Goal: Information Seeking & Learning: Learn about a topic

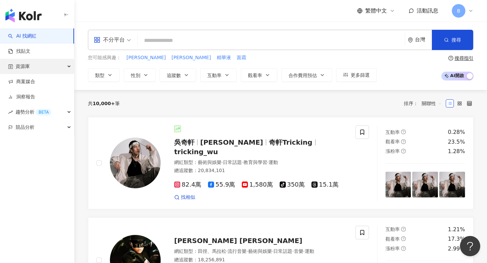
click at [30, 66] on div "資源庫" at bounding box center [37, 66] width 74 height 15
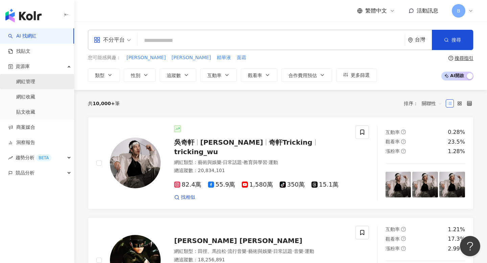
click at [27, 85] on link "網紅管理" at bounding box center [25, 81] width 19 height 7
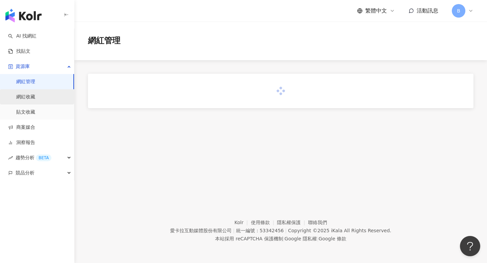
click at [28, 95] on link "網紅收藏" at bounding box center [25, 97] width 19 height 7
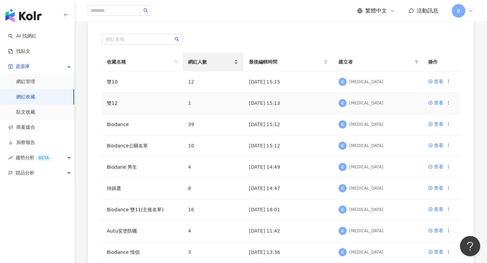
scroll to position [88, 0]
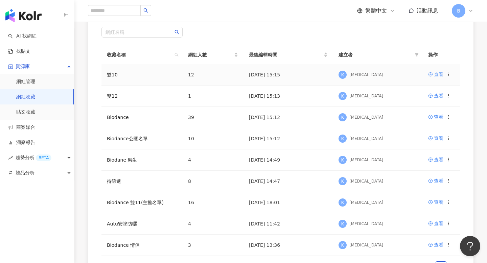
click at [439, 74] on div "查看" at bounding box center [438, 74] width 9 height 7
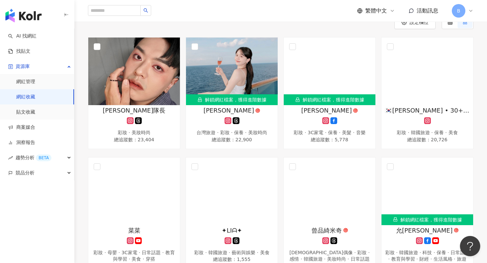
scroll to position [38, 0]
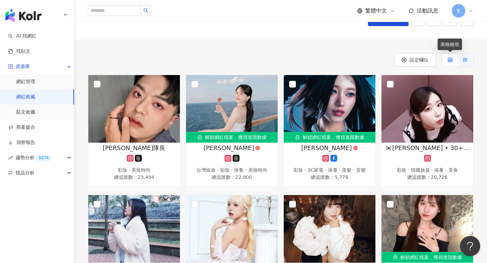
click at [448, 60] on icon at bounding box center [450, 59] width 5 height 5
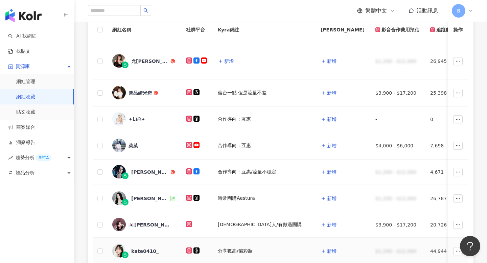
scroll to position [77, 0]
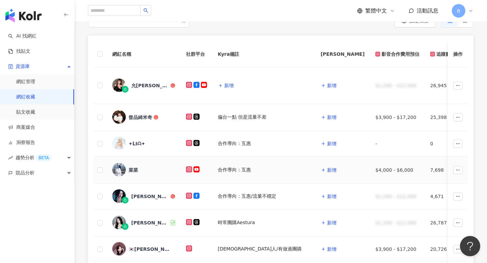
click at [132, 169] on div "菜菜" at bounding box center [133, 170] width 9 height 7
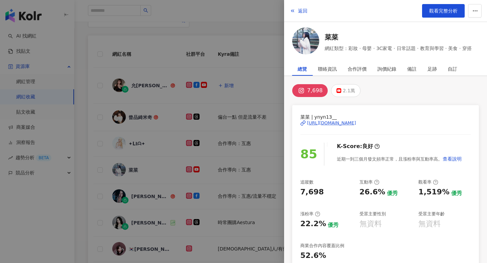
click at [307, 89] on div "7,698" at bounding box center [315, 90] width 16 height 9
click at [321, 123] on div "https://www.instagram.com/ynyn13__/" at bounding box center [331, 123] width 49 height 6
click at [298, 13] on span "返回" at bounding box center [302, 10] width 9 height 5
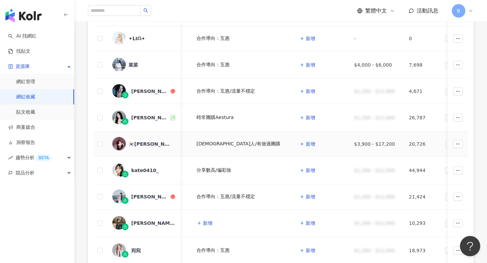
scroll to position [0, 0]
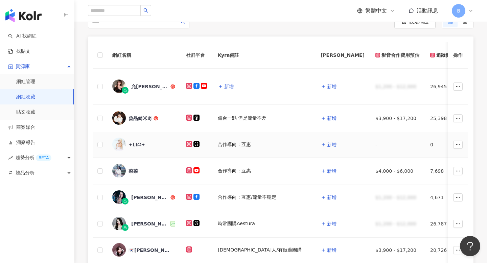
click at [134, 145] on div "✦ᒪIᗩ✦" at bounding box center [137, 144] width 17 height 7
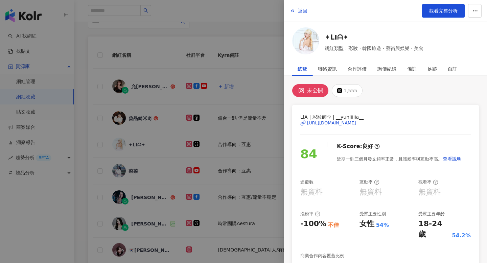
click at [315, 94] on div "未公開" at bounding box center [315, 90] width 16 height 9
click at [315, 89] on div "未公開" at bounding box center [315, 90] width 16 height 9
click at [348, 124] on div "https://www.instagram.com/__yunliiiia__/" at bounding box center [331, 123] width 49 height 6
click at [270, 135] on div at bounding box center [243, 131] width 487 height 263
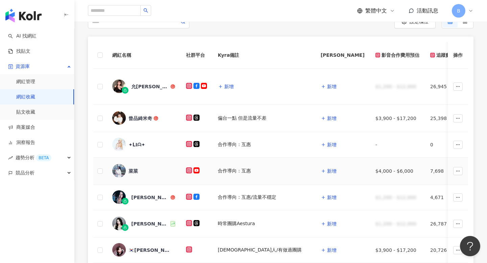
click at [137, 171] on div "菜菜" at bounding box center [133, 171] width 9 height 7
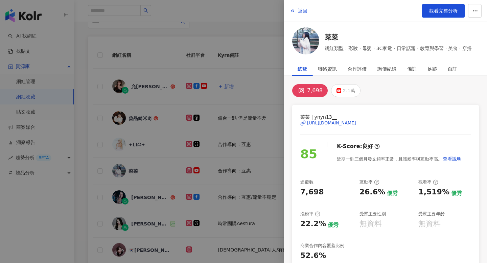
click at [335, 123] on div "https://www.instagram.com/ynyn13__/" at bounding box center [331, 123] width 49 height 6
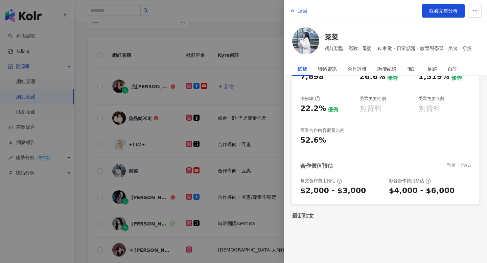
scroll to position [80, 0]
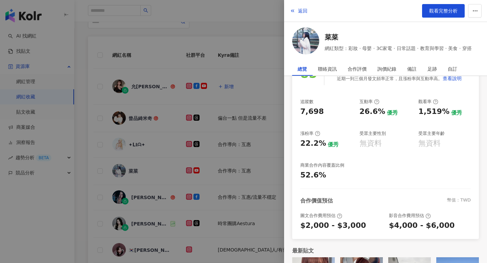
click at [376, 145] on div "無資料" at bounding box center [370, 143] width 22 height 10
click at [249, 96] on div at bounding box center [243, 131] width 487 height 263
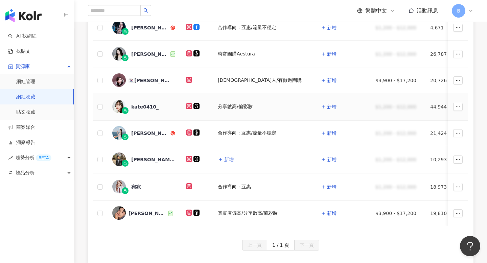
scroll to position [247, 0]
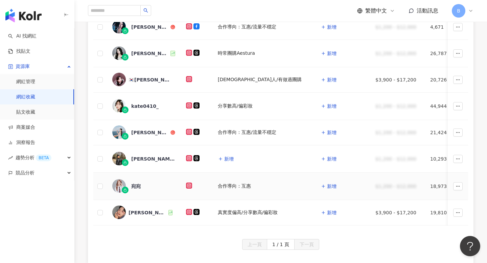
click at [134, 185] on div "宛宛" at bounding box center [135, 186] width 9 height 7
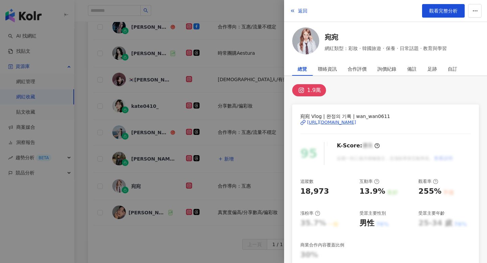
click at [341, 121] on div "https://www.instagram.com/wan_wan0611/" at bounding box center [331, 122] width 49 height 6
click at [295, 13] on icon "button" at bounding box center [292, 10] width 5 height 5
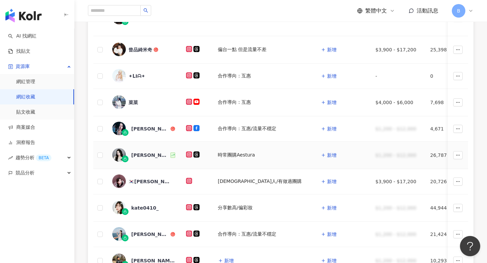
scroll to position [0, 0]
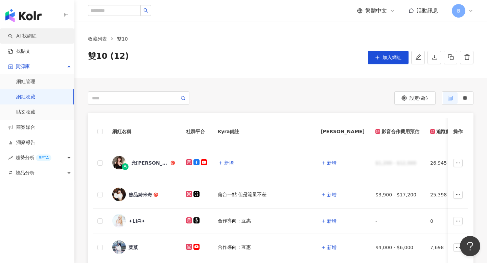
click at [37, 39] on link "AI 找網紅" at bounding box center [22, 36] width 28 height 7
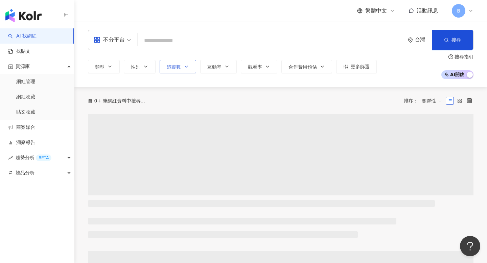
click at [179, 66] on span "追蹤數" at bounding box center [174, 66] width 14 height 5
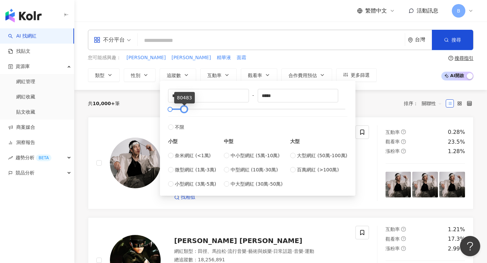
drag, startPoint x: 347, startPoint y: 109, endPoint x: 185, endPoint y: 109, distance: 161.6
click at [185, 109] on div at bounding box center [184, 110] width 4 height 4
click at [273, 96] on input "*****" at bounding box center [298, 95] width 80 height 13
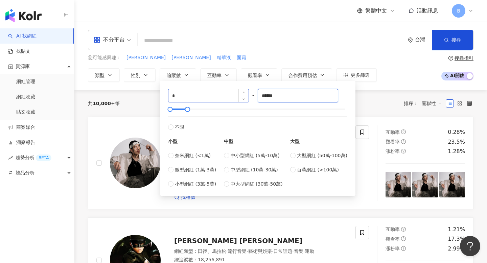
type input "******"
click at [205, 94] on input "*" at bounding box center [208, 95] width 80 height 13
type input "****"
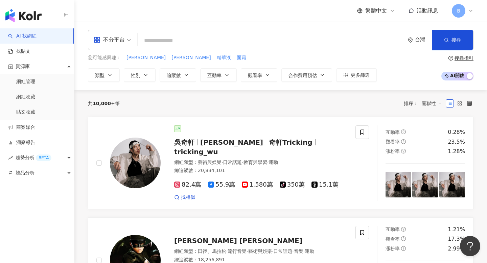
click at [379, 102] on div "共 10,000+ 筆 排序： 關聯性" at bounding box center [281, 103] width 386 height 11
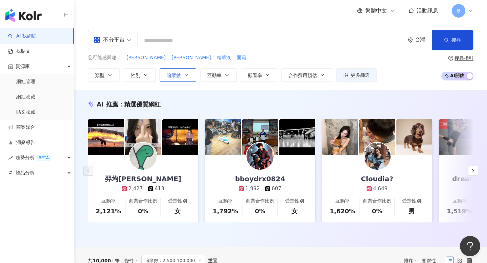
click at [184, 77] on icon "button" at bounding box center [186, 74] width 5 height 5
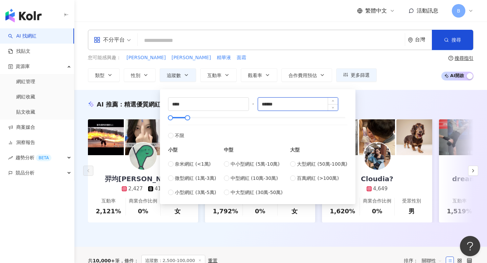
click at [283, 103] on input "******" at bounding box center [298, 104] width 80 height 13
type input "*****"
click at [371, 102] on div "AI 推薦 ： 精選優質網紅" at bounding box center [281, 104] width 386 height 8
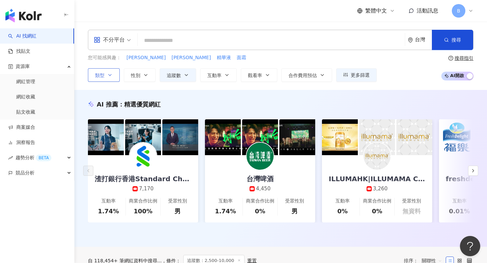
click at [110, 68] on button "類型" at bounding box center [104, 75] width 32 height 14
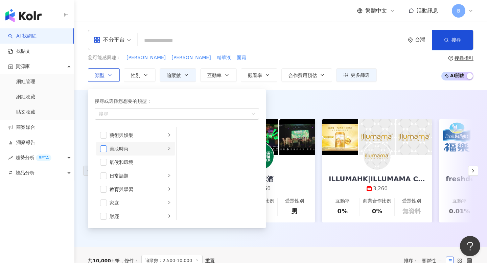
click at [103, 148] on span "button" at bounding box center [103, 148] width 7 height 7
click at [103, 147] on span "button" at bounding box center [103, 148] width 7 height 7
click at [157, 149] on div "美妝時尚" at bounding box center [138, 148] width 56 height 7
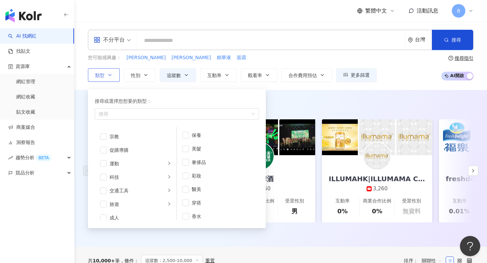
scroll to position [234, 0]
click at [151, 198] on div "旅遊" at bounding box center [138, 198] width 56 height 7
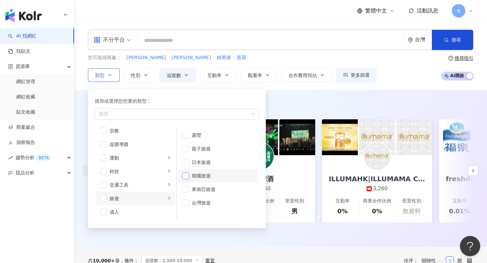
click at [186, 175] on span "button" at bounding box center [185, 175] width 7 height 7
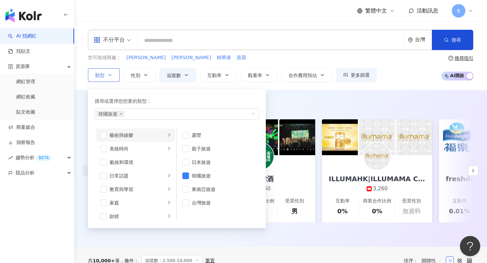
click at [145, 136] on div "藝術與娛樂" at bounding box center [138, 135] width 56 height 7
click at [145, 146] on div "美妝時尚" at bounding box center [138, 148] width 56 height 7
click at [146, 147] on div "美妝時尚" at bounding box center [138, 148] width 56 height 7
click at [156, 162] on div "氣候和環境" at bounding box center [141, 162] width 62 height 7
click at [154, 160] on div "氣候和環境" at bounding box center [141, 162] width 62 height 7
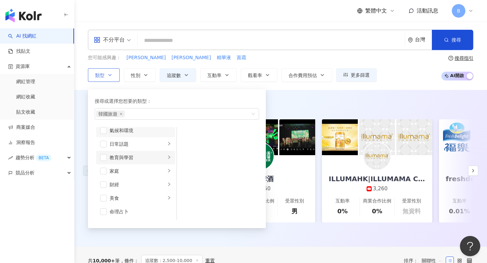
scroll to position [94, 0]
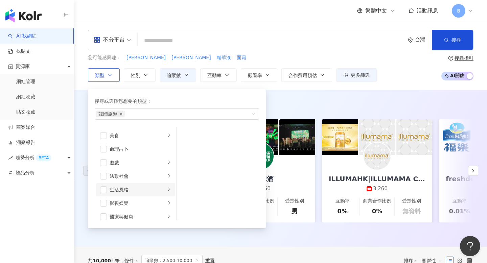
click at [141, 190] on div "生活風格" at bounding box center [138, 189] width 56 height 7
click at [152, 187] on div "生活風格" at bounding box center [138, 189] width 56 height 7
click at [150, 202] on div "影視娛樂" at bounding box center [138, 203] width 56 height 7
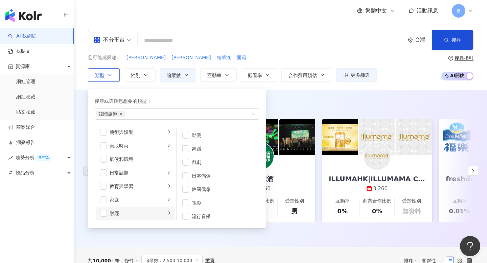
scroll to position [0, 0]
click at [150, 173] on div "日常話題" at bounding box center [138, 175] width 56 height 7
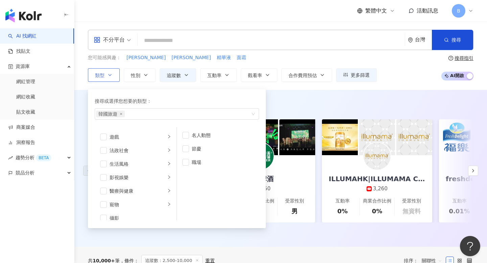
scroll to position [129, 0]
click at [140, 150] on li "生活風格" at bounding box center [135, 155] width 79 height 14
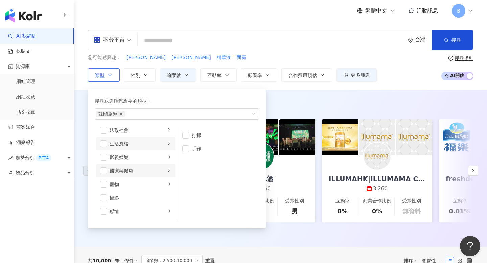
scroll to position [142, 0]
click at [138, 148] on li "生活風格" at bounding box center [135, 142] width 79 height 14
click at [139, 155] on div "影視娛樂" at bounding box center [138, 155] width 56 height 7
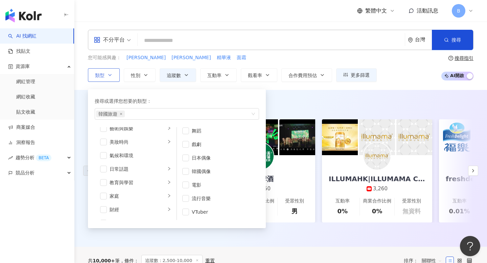
scroll to position [0, 0]
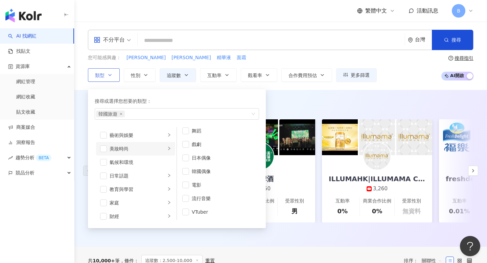
click at [142, 143] on li "美妝時尚" at bounding box center [135, 149] width 79 height 14
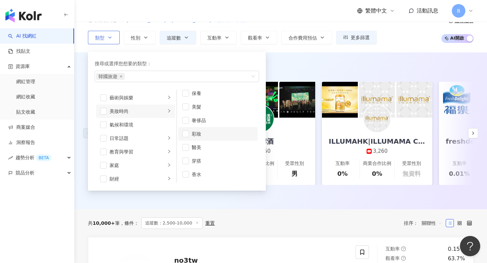
scroll to position [47, 0]
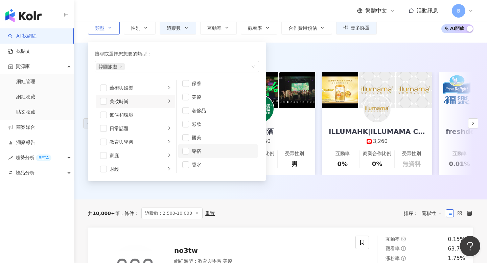
click at [192, 151] on div "穿搭" at bounding box center [223, 150] width 62 height 7
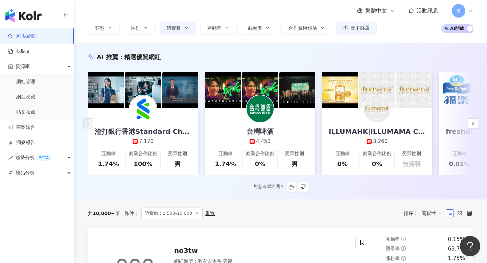
click at [310, 53] on div "AI 推薦 ： 精選優質網紅" at bounding box center [281, 57] width 386 height 8
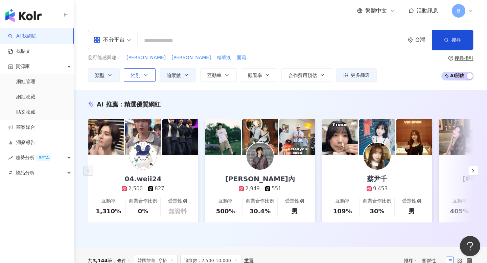
click at [139, 74] on span "性別" at bounding box center [135, 75] width 9 height 5
click at [169, 43] on input "search" at bounding box center [271, 40] width 262 height 13
click at [227, 74] on icon "button" at bounding box center [226, 74] width 5 height 5
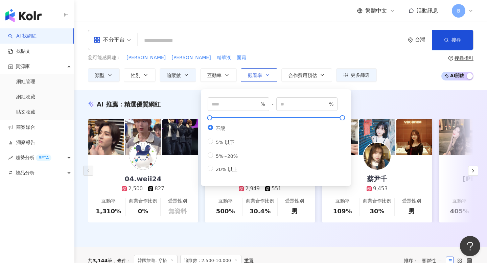
click at [255, 75] on span "觀看率" at bounding box center [255, 75] width 14 height 5
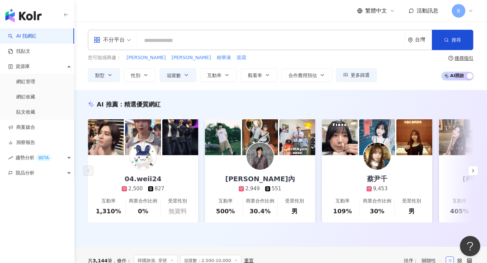
click at [312, 55] on div "您可能感興趣： 廷祐 志晟 精華液 面霜" at bounding box center [232, 57] width 289 height 7
click at [134, 74] on span "性別" at bounding box center [135, 75] width 9 height 5
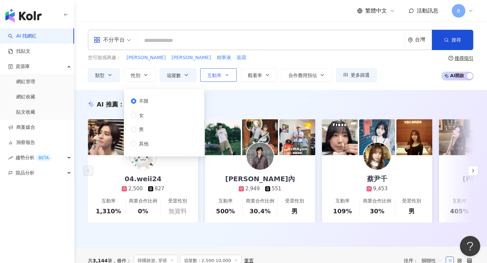
click at [214, 75] on span "互動率" at bounding box center [214, 75] width 14 height 5
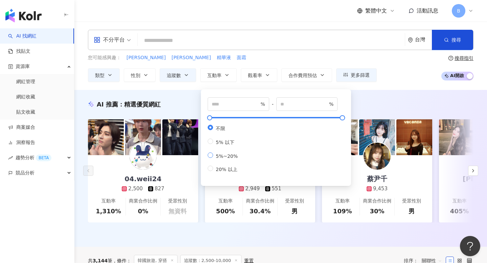
click at [226, 157] on span "5%~20%" at bounding box center [226, 156] width 27 height 5
type input "*"
type input "**"
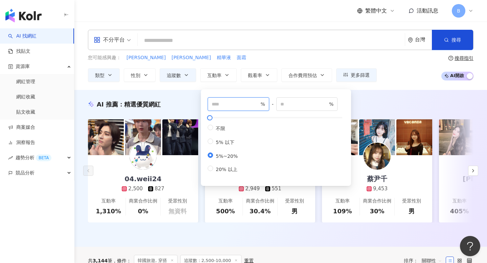
click at [217, 106] on input "*" at bounding box center [235, 103] width 47 height 7
click at [389, 95] on div "AI 推薦 ： 精選優質網紅 04.weii24 2,500 827 互動率 1,310% 商業合作比例 0% 受眾性別 無資料 林水內 2,949 551 …" at bounding box center [280, 168] width 413 height 157
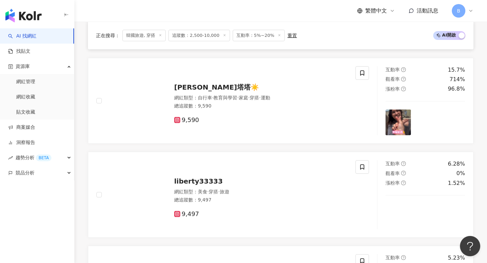
scroll to position [294, 0]
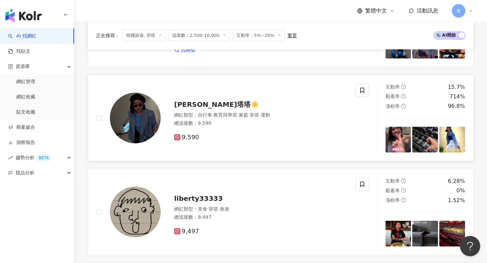
click at [191, 136] on span "9,590" at bounding box center [186, 137] width 25 height 7
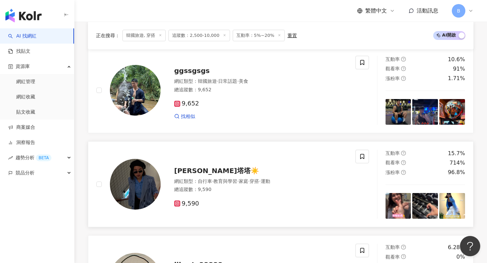
scroll to position [0, 0]
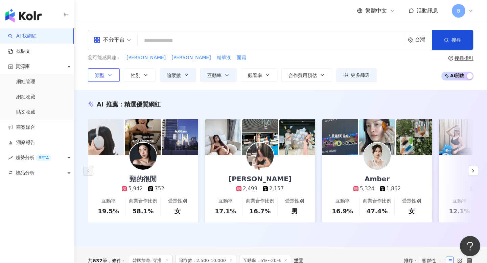
click at [101, 78] on button "類型" at bounding box center [104, 75] width 32 height 14
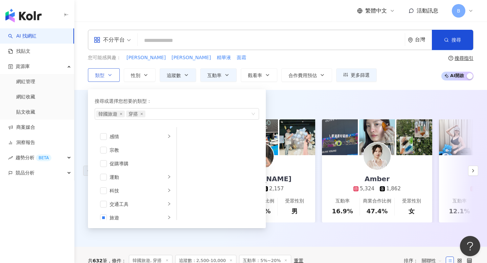
scroll to position [234, 0]
click at [140, 197] on div "旅遊" at bounding box center [138, 198] width 56 height 7
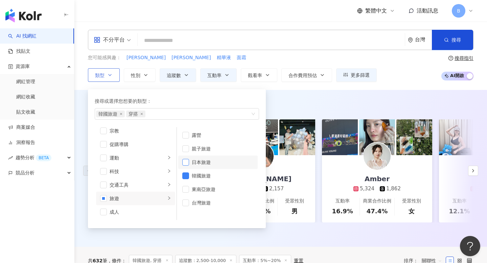
click at [187, 162] on span "button" at bounding box center [185, 162] width 7 height 7
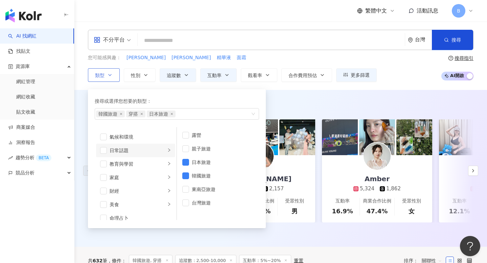
click at [150, 152] on div "日常話題" at bounding box center [138, 150] width 56 height 7
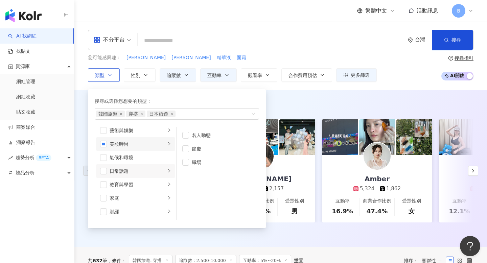
click at [165, 140] on div "美妝時尚" at bounding box center [138, 143] width 56 height 7
click at [292, 107] on div "AI 推薦 ： 精選優質網紅" at bounding box center [281, 104] width 386 height 8
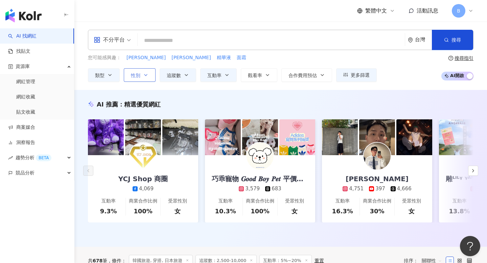
click at [144, 76] on icon "button" at bounding box center [145, 74] width 5 height 5
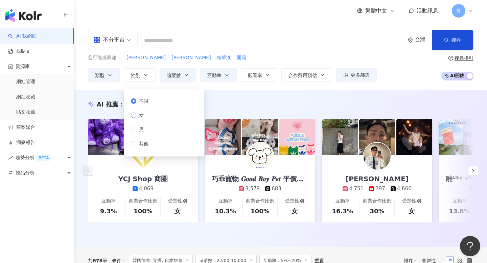
click at [149, 114] on label "女" at bounding box center [141, 115] width 20 height 7
click at [459, 40] on span "搜尋" at bounding box center [455, 39] width 9 height 5
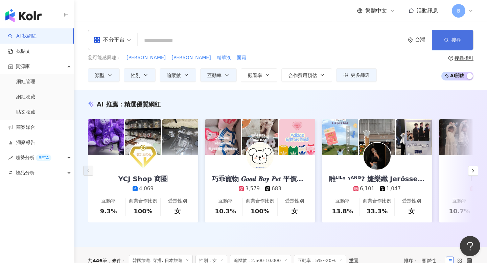
click at [454, 40] on span "搜尋" at bounding box center [455, 39] width 9 height 5
click at [114, 39] on div "不分平台" at bounding box center [109, 39] width 31 height 11
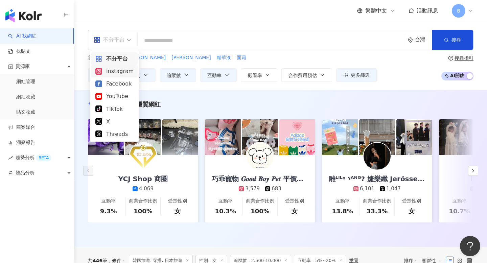
click at [112, 71] on div "Instagram" at bounding box center [114, 71] width 38 height 8
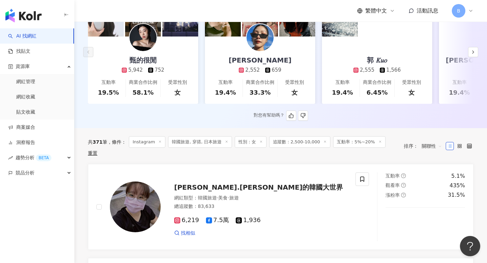
scroll to position [99, 0]
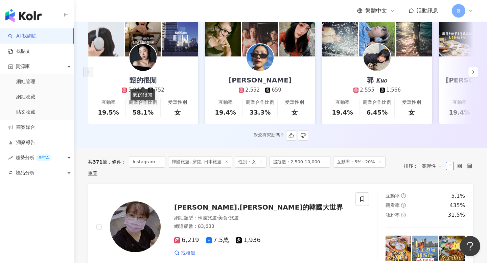
click at [143, 78] on div "甄的很閒" at bounding box center [143, 79] width 41 height 9
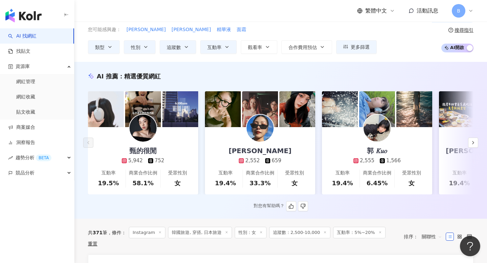
scroll to position [0, 0]
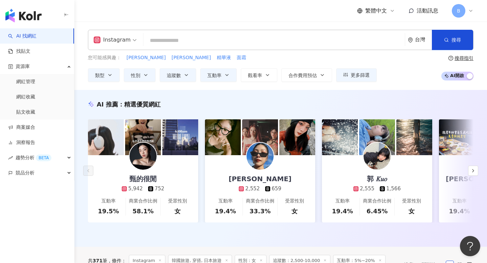
click at [313, 29] on div "Instagram 台灣 搜尋 您可能感興趣： 廷祐 志晟 精華液 面霜 類型 性別 追蹤數 互動率 觀看率 合作費用預估 更多篩選 **** - *****…" at bounding box center [280, 56] width 413 height 68
click at [271, 19] on div "繁體中文 活動訊息 B" at bounding box center [281, 11] width 386 height 22
click at [272, 174] on div "田田鐵比" at bounding box center [260, 178] width 76 height 9
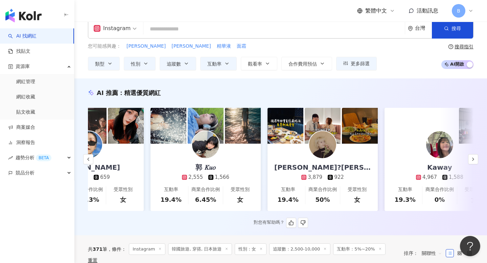
scroll to position [0, 173]
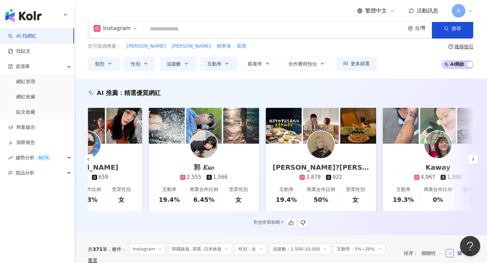
click at [365, 155] on link "苡慈?哈比Eva 3,879 922 互動率 19.4% 商業合作比例 50% 受眾性別 女" at bounding box center [321, 177] width 110 height 67
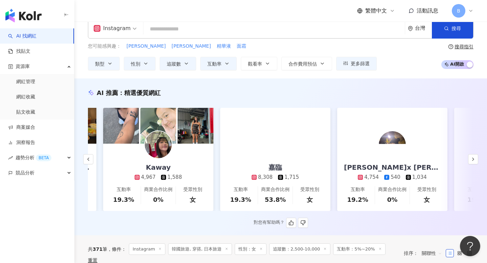
scroll to position [0, 478]
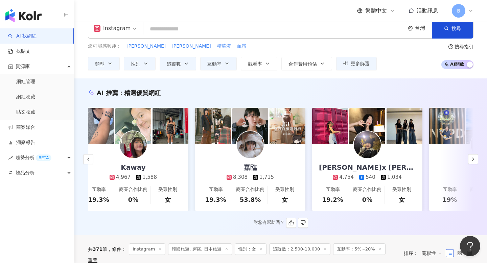
click at [281, 158] on link "嘉臨 8,308 1,715 互動率 19.3% 商業合作比例 53.8% 受眾性別 女" at bounding box center [250, 177] width 110 height 67
click at [23, 96] on link "網紅收藏" at bounding box center [25, 97] width 19 height 7
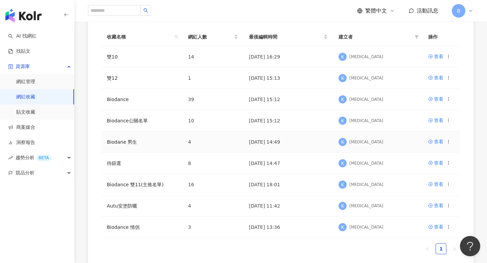
scroll to position [108, 0]
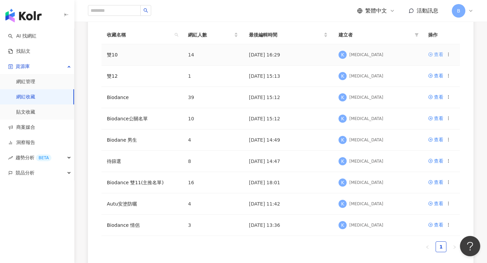
click at [435, 57] on div "查看" at bounding box center [438, 54] width 9 height 7
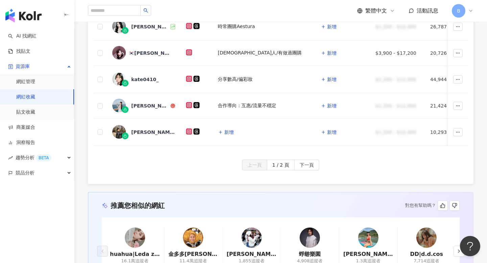
scroll to position [324, 0]
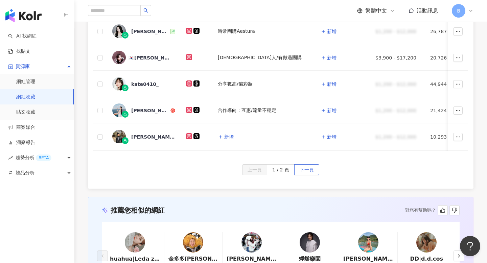
click at [307, 167] on span "下一頁" at bounding box center [307, 170] width 14 height 11
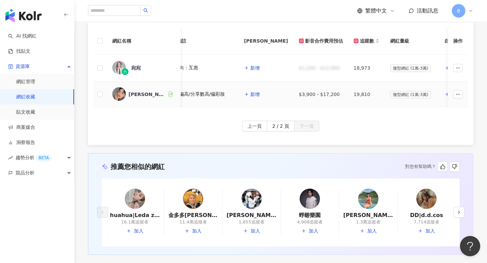
scroll to position [0, 0]
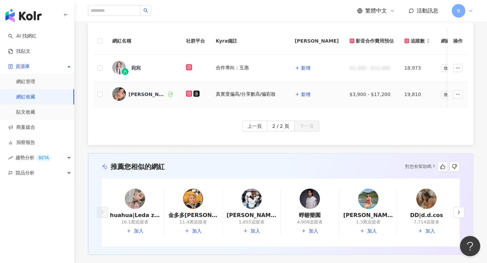
click at [135, 94] on div "大衛隊長" at bounding box center [148, 94] width 39 height 7
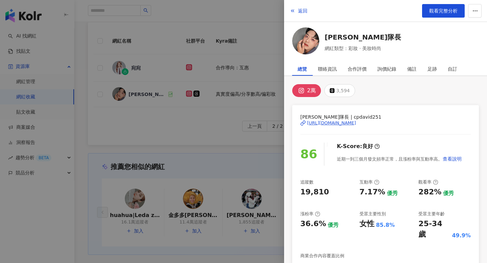
click at [322, 122] on div "https://www.instagram.com/cpdavid251/" at bounding box center [331, 123] width 49 height 6
click at [300, 11] on span "返回" at bounding box center [302, 10] width 9 height 5
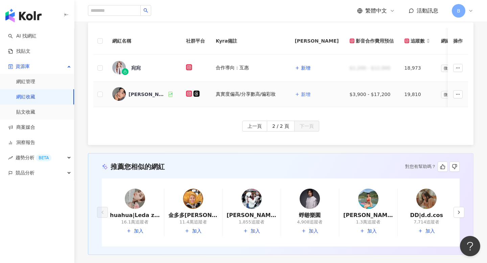
click at [302, 95] on button "新增" at bounding box center [303, 95] width 16 height 14
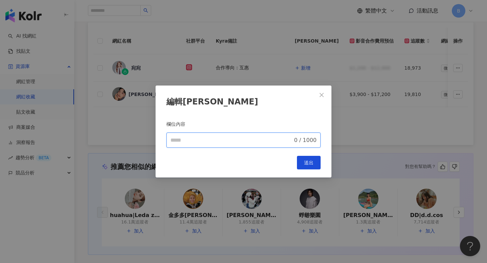
click at [241, 142] on input "欄位內容" at bounding box center [231, 140] width 122 height 8
type input "*"
type input "**"
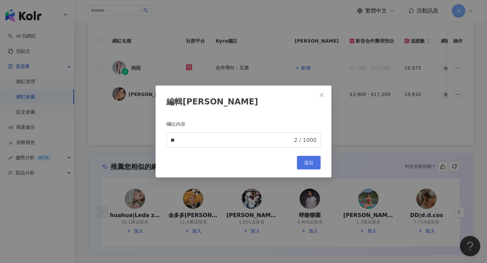
click at [307, 163] on span "送出" at bounding box center [308, 162] width 9 height 5
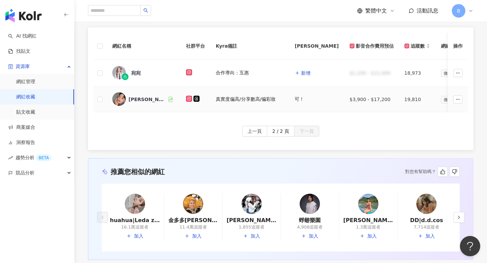
scroll to position [75, 0]
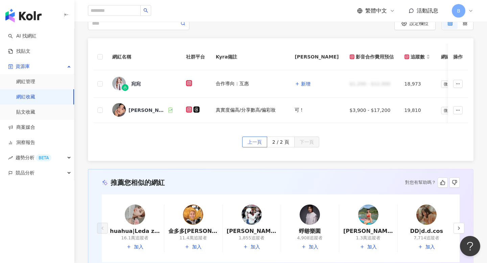
click at [251, 139] on span "上一頁" at bounding box center [255, 142] width 14 height 11
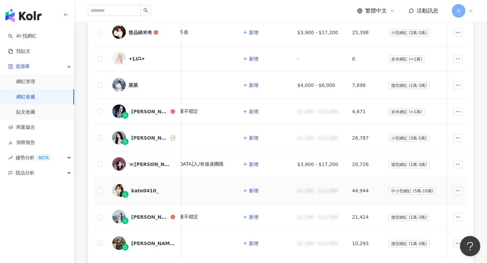
scroll to position [216, 0]
click at [151, 191] on div "kate0410_" at bounding box center [144, 191] width 27 height 7
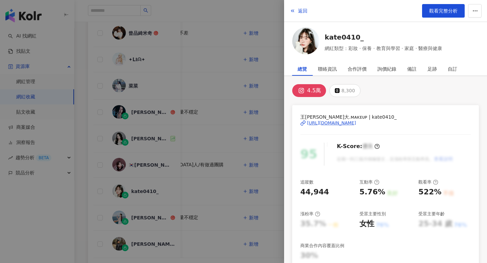
click at [356, 124] on div "https://www.instagram.com/kate0410_/" at bounding box center [331, 123] width 49 height 6
click at [250, 146] on div at bounding box center [243, 131] width 487 height 263
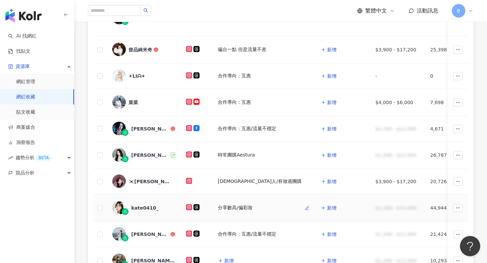
scroll to position [199, 0]
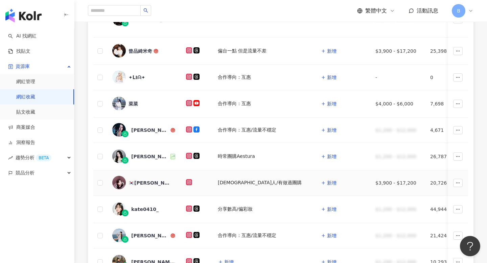
click at [145, 183] on div "🇰🇷小允 • 30+韓國人 •🇹🇼長大" at bounding box center [151, 183] width 44 height 7
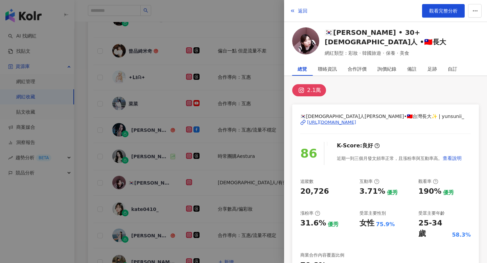
click at [346, 124] on div "https://www.instagram.com/yunsunii_/" at bounding box center [331, 122] width 49 height 6
click at [264, 90] on div at bounding box center [243, 131] width 487 height 263
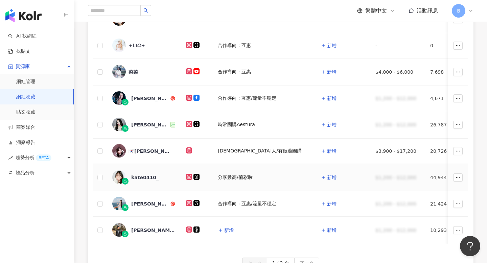
scroll to position [232, 0]
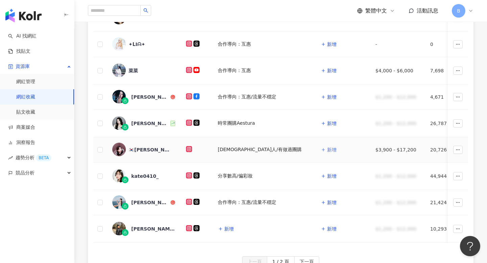
click at [327, 149] on span "新增" at bounding box center [331, 149] width 9 height 5
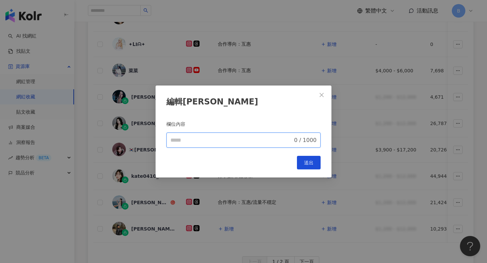
click at [269, 142] on input "欄位內容" at bounding box center [231, 140] width 122 height 8
type input "**********"
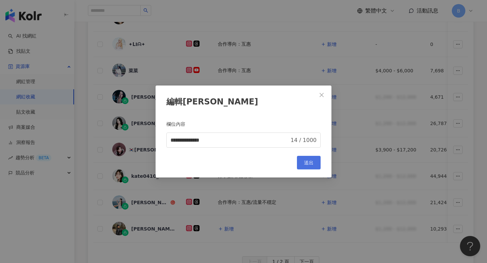
click at [313, 163] on span "送出" at bounding box center [308, 162] width 9 height 5
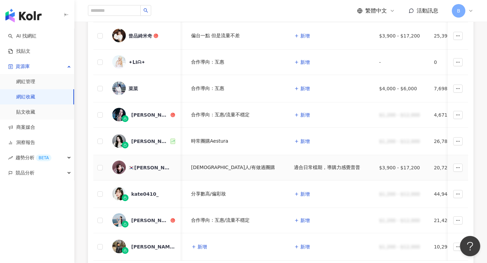
scroll to position [0, 20]
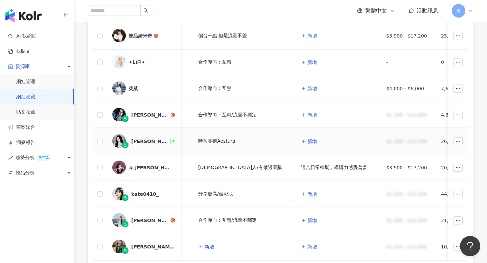
click at [140, 141] on div "JAN" at bounding box center [150, 141] width 38 height 7
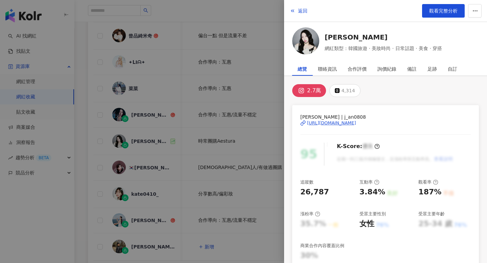
click at [346, 123] on div "https://www.instagram.com/j_an0808/" at bounding box center [331, 123] width 49 height 6
click at [248, 152] on div at bounding box center [243, 131] width 487 height 263
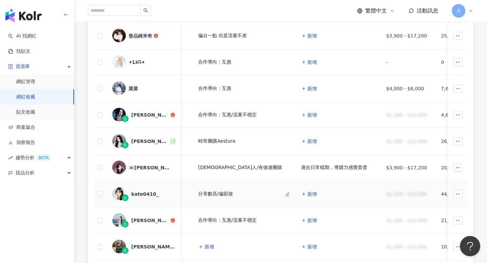
click at [222, 194] on div "分享數高/偏彩妝" at bounding box center [215, 194] width 35 height 7
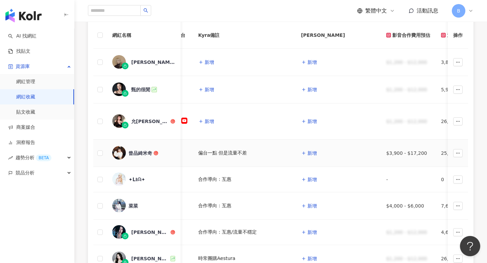
scroll to position [95, 0]
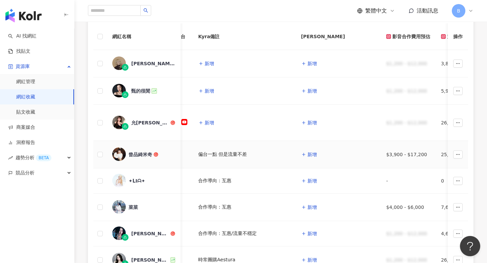
click at [140, 155] on div "曾品綺米奇" at bounding box center [141, 154] width 24 height 7
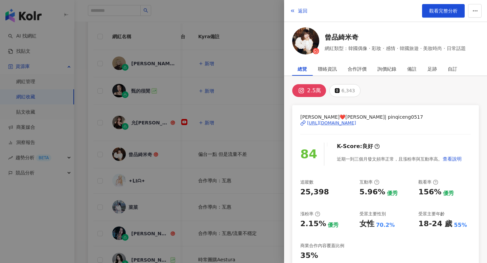
click at [352, 125] on div "https://www.instagram.com/pinqiceng0517/" at bounding box center [331, 123] width 49 height 6
click at [237, 93] on div at bounding box center [243, 131] width 487 height 263
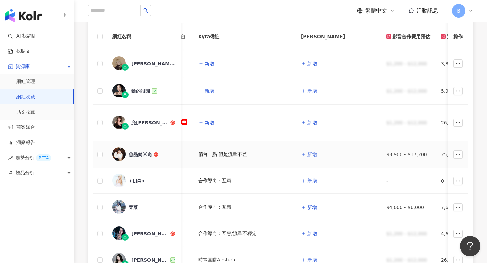
click at [301, 156] on button "新增" at bounding box center [309, 155] width 16 height 14
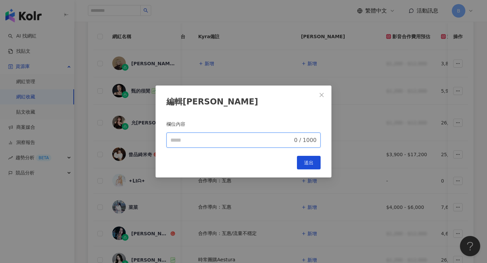
click at [250, 139] on input "欄位內容" at bounding box center [231, 140] width 122 height 8
type input "**********"
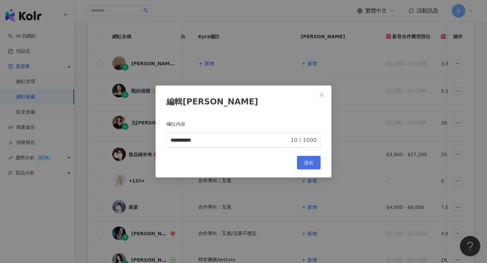
click at [311, 163] on span "送出" at bounding box center [308, 162] width 9 height 5
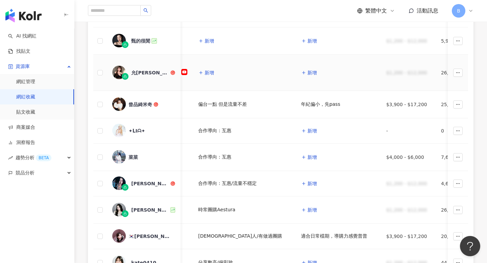
scroll to position [145, 0]
click at [151, 73] on span "允熊 Aya" at bounding box center [153, 72] width 44 height 7
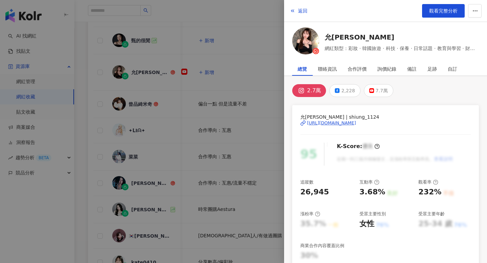
click at [356, 123] on div "https://www.instagram.com/shiung_1124/" at bounding box center [331, 123] width 49 height 6
click at [262, 90] on div at bounding box center [243, 131] width 487 height 263
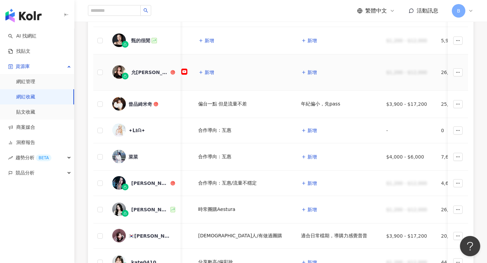
scroll to position [0, 0]
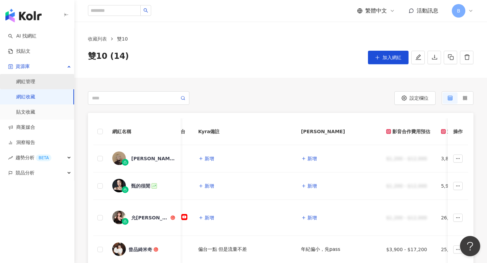
click at [35, 85] on link "網紅管理" at bounding box center [25, 81] width 19 height 7
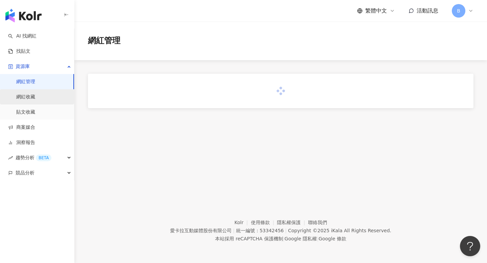
click at [33, 97] on link "網紅收藏" at bounding box center [25, 97] width 19 height 7
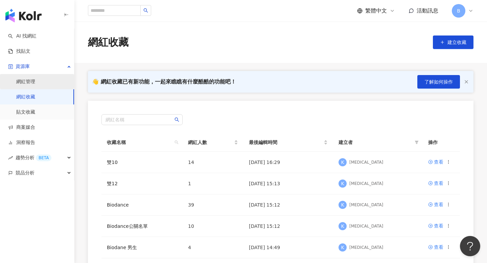
click at [31, 81] on link "網紅管理" at bounding box center [25, 81] width 19 height 7
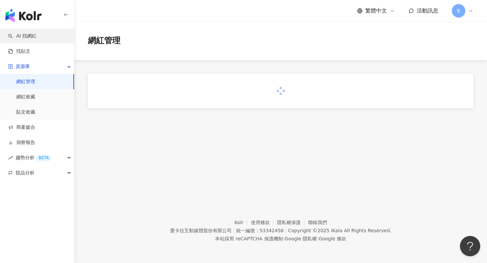
click at [37, 33] on link "AI 找網紅" at bounding box center [22, 36] width 28 height 7
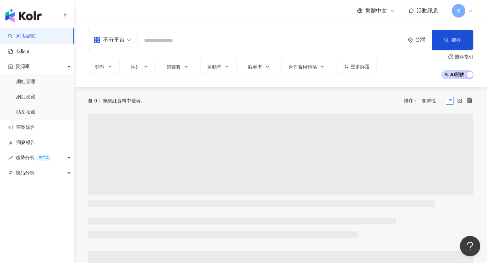
click at [208, 41] on input "search" at bounding box center [271, 40] width 262 height 13
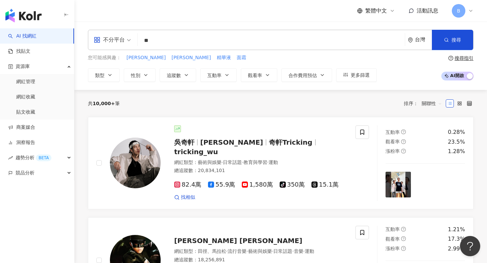
type input "*"
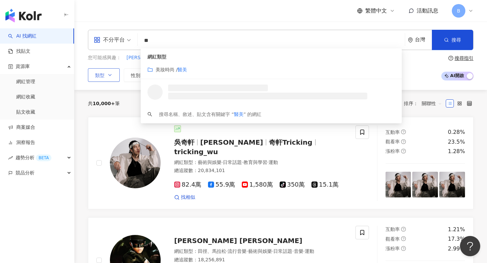
type input "**"
click at [105, 75] on button "類型" at bounding box center [104, 75] width 32 height 14
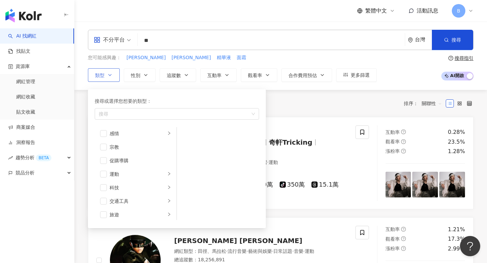
scroll to position [234, 0]
click at [129, 197] on div "旅遊" at bounding box center [138, 198] width 56 height 7
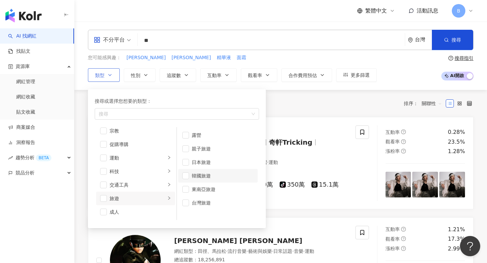
click at [197, 177] on div "韓國旅遊" at bounding box center [223, 175] width 62 height 7
click at [133, 192] on div "促購導購" at bounding box center [141, 195] width 62 height 7
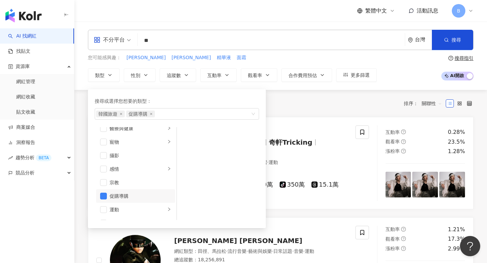
click at [291, 105] on div "共 10,000+ 筆 排序： 關聯性" at bounding box center [281, 103] width 386 height 11
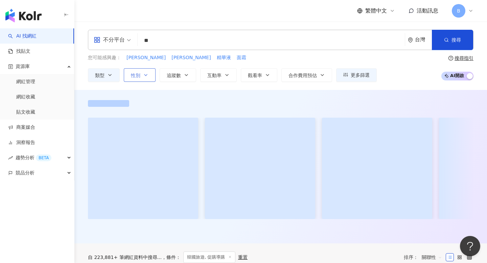
click at [131, 79] on button "性別" at bounding box center [140, 75] width 32 height 14
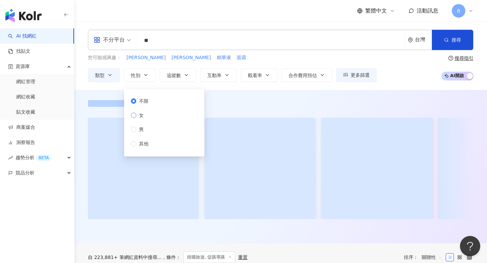
click at [151, 112] on label "女" at bounding box center [141, 115] width 20 height 7
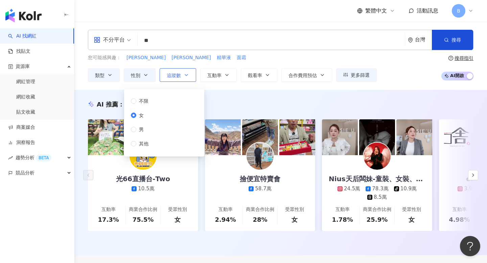
click at [186, 73] on icon "button" at bounding box center [186, 74] width 5 height 5
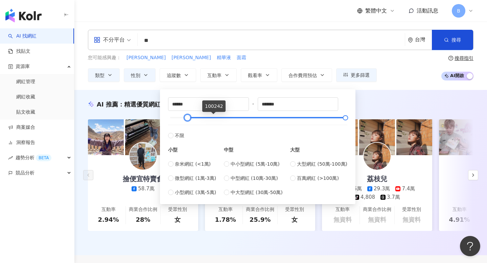
drag, startPoint x: 171, startPoint y: 118, endPoint x: 188, endPoint y: 122, distance: 17.7
click at [188, 122] on div "****** - ******* 不限 小型 奈米網紅 (<1萬) 微型網紅 (1萬-3萬) 小型網紅 (3萬-5萬) 中型 中小型網紅 (5萬-10萬) 中…" at bounding box center [257, 146] width 179 height 99
click at [181, 104] on input "*****" at bounding box center [208, 104] width 80 height 13
type input "*"
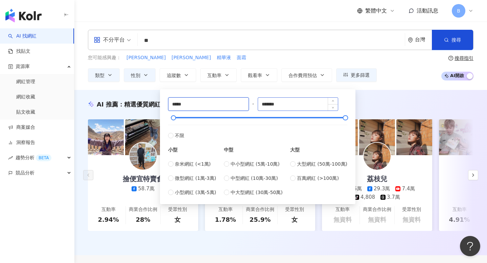
type input "*****"
click at [286, 104] on input "*******" at bounding box center [298, 104] width 80 height 13
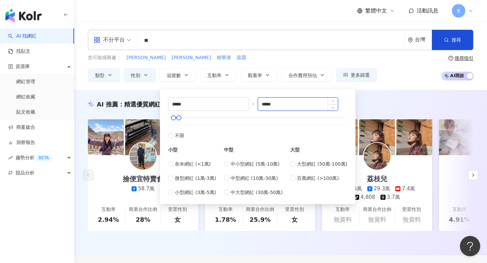
type input "*****"
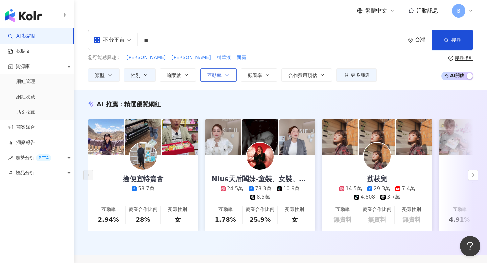
click at [225, 76] on icon "button" at bounding box center [226, 74] width 5 height 5
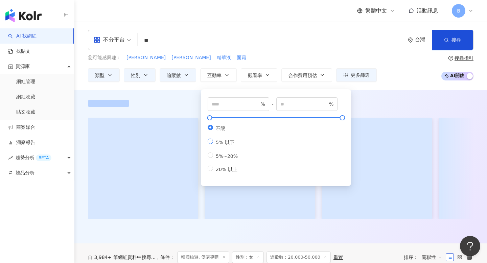
click at [230, 144] on span "5% 以下" at bounding box center [225, 142] width 24 height 5
type input "*"
click at [229, 156] on span "5%~20%" at bounding box center [226, 156] width 27 height 5
type input "*"
type input "**"
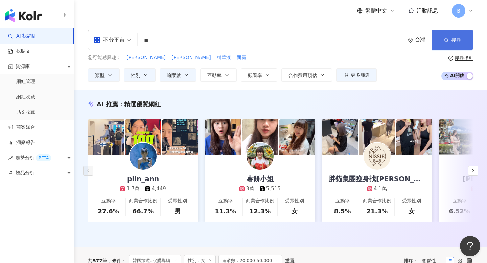
click at [455, 40] on span "搜尋" at bounding box center [455, 39] width 9 height 5
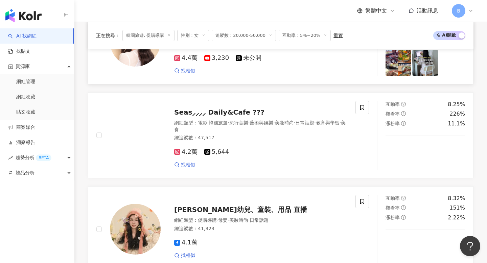
scroll to position [377, 0]
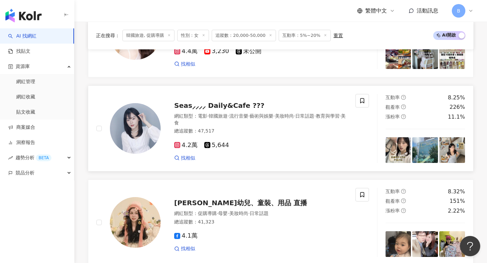
click at [253, 135] on div "網紅類型 ： 電影 · 韓國旅遊 · 流行音樂 · 藝術與娛樂 · 美妝時尚 · 日常話題 · 教育與學習 · 美食 總追蹤數 ： 47,517" at bounding box center [260, 124] width 173 height 23
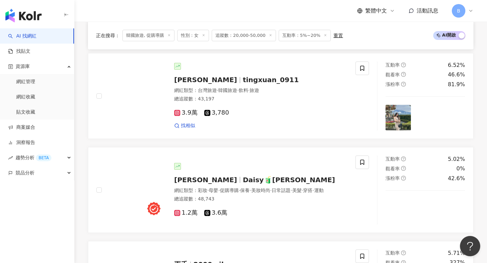
scroll to position [785, 0]
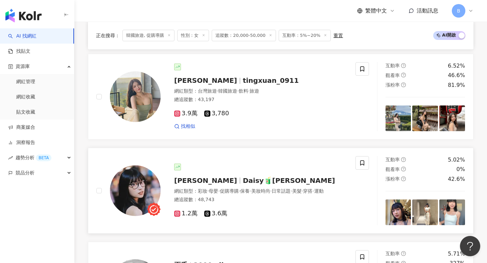
click at [265, 201] on div "總追蹤數 ： 48,743" at bounding box center [260, 199] width 173 height 7
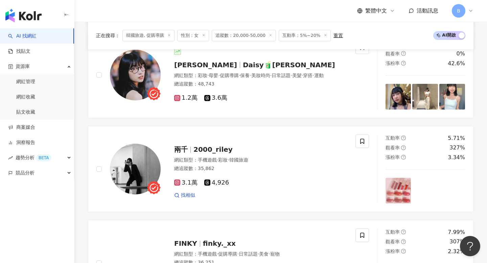
scroll to position [893, 0]
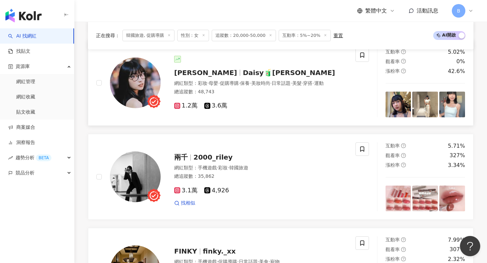
click at [253, 93] on div "總追蹤數 ： 48,743" at bounding box center [260, 92] width 173 height 7
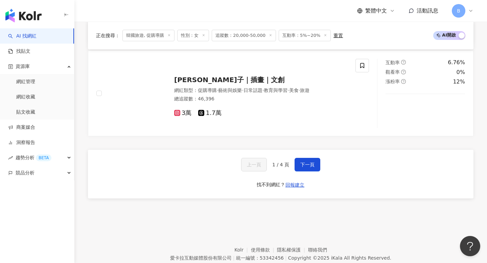
scroll to position [1193, 0]
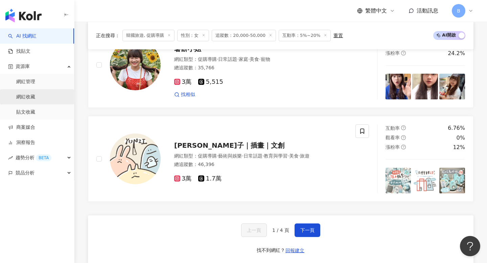
click at [27, 94] on link "網紅收藏" at bounding box center [25, 97] width 19 height 7
click at [27, 98] on link "網紅收藏" at bounding box center [25, 97] width 19 height 7
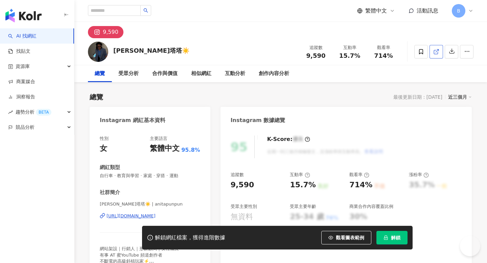
click at [437, 53] on icon at bounding box center [436, 52] width 4 height 4
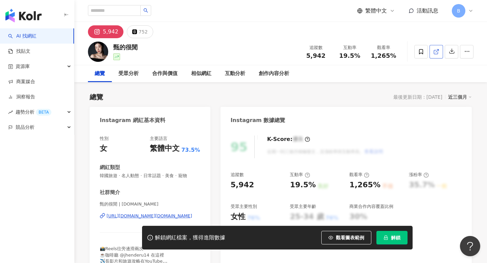
click at [437, 49] on icon at bounding box center [436, 52] width 6 height 6
click at [417, 52] on span at bounding box center [421, 52] width 14 height 14
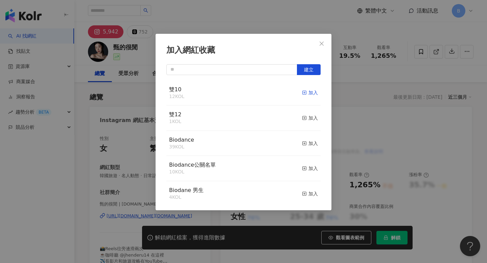
click at [309, 93] on div "加入" at bounding box center [310, 92] width 16 height 7
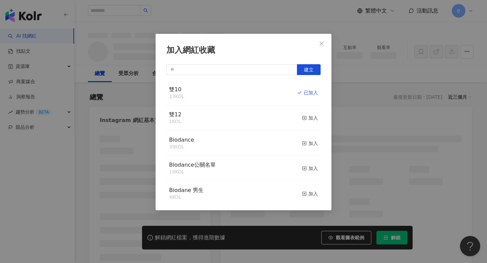
click at [324, 45] on icon "close" at bounding box center [321, 43] width 5 height 5
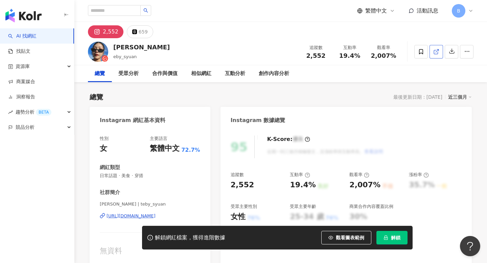
click at [435, 55] on span at bounding box center [436, 51] width 6 height 7
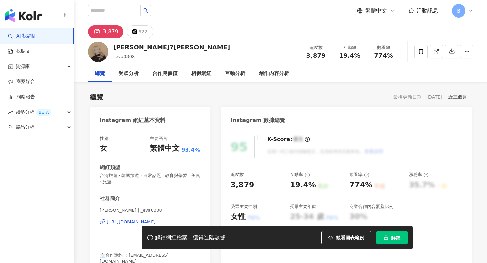
click at [439, 54] on icon at bounding box center [436, 52] width 6 height 6
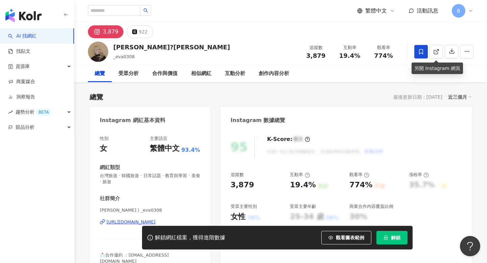
click at [418, 50] on icon at bounding box center [421, 52] width 6 height 6
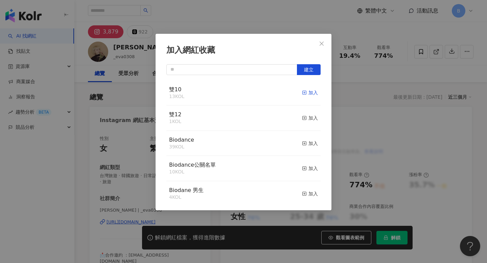
click at [308, 94] on div "加入" at bounding box center [310, 92] width 16 height 7
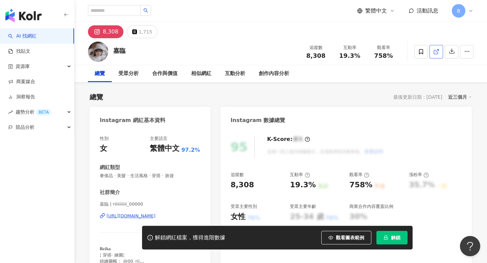
click at [434, 48] on span at bounding box center [436, 51] width 6 height 7
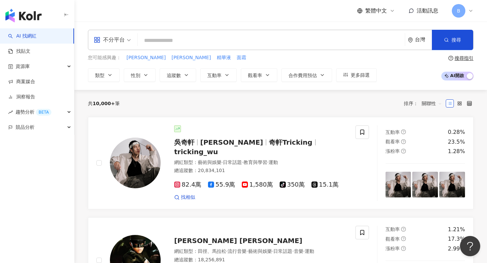
scroll to position [157, 0]
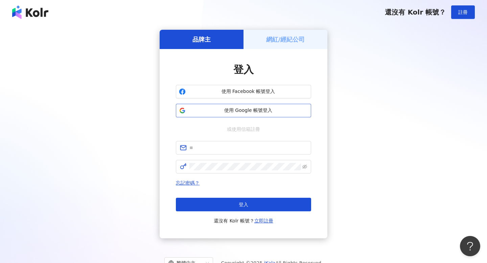
click at [253, 115] on button "使用 Google 帳號登入" at bounding box center [243, 111] width 135 height 14
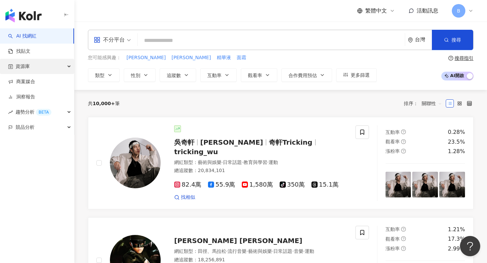
click at [40, 66] on div "資源庫" at bounding box center [37, 66] width 74 height 15
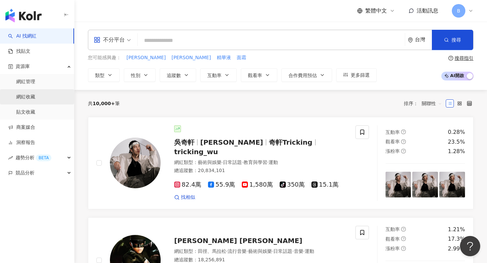
click at [34, 98] on link "網紅收藏" at bounding box center [25, 97] width 19 height 7
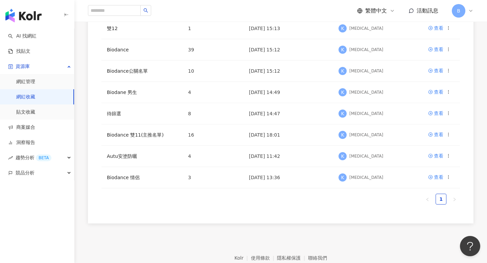
scroll to position [153, 0]
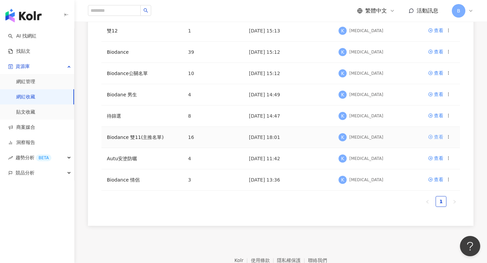
click at [434, 136] on div "查看" at bounding box center [438, 136] width 9 height 7
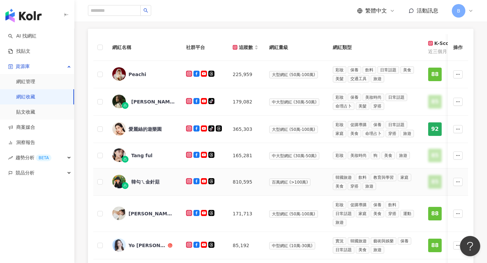
scroll to position [84, 0]
click at [154, 157] on span "Tang ful" at bounding box center [153, 156] width 44 height 7
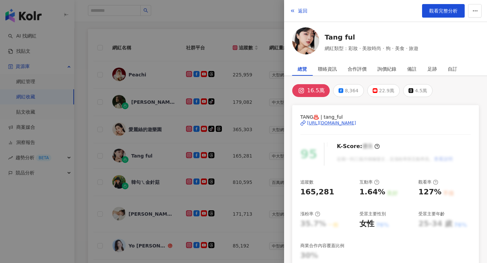
click at [313, 93] on div "16.5萬" at bounding box center [316, 90] width 18 height 9
click at [327, 124] on div "[URL][DOMAIN_NAME]" at bounding box center [331, 123] width 49 height 6
click at [197, 135] on div at bounding box center [243, 131] width 487 height 263
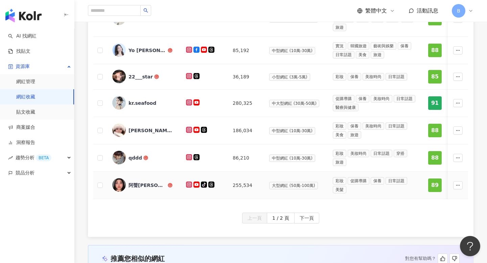
scroll to position [286, 0]
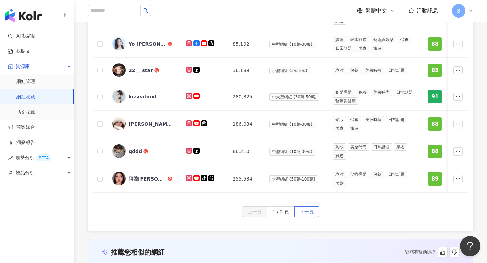
click at [301, 209] on span "下一頁" at bounding box center [307, 212] width 14 height 11
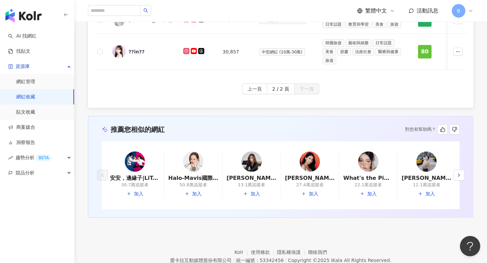
scroll to position [78, 0]
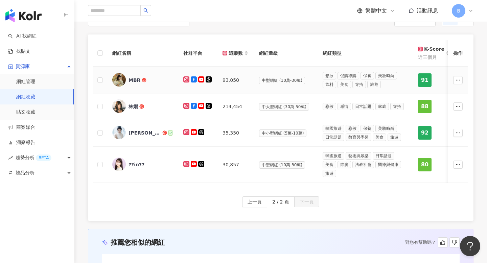
click at [155, 84] on div "MBR" at bounding box center [142, 80] width 60 height 14
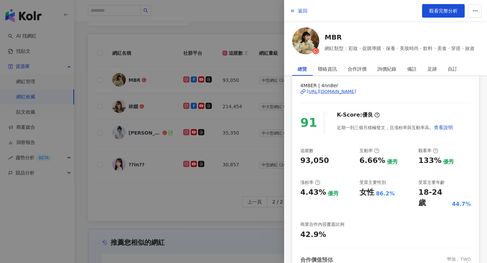
scroll to position [39, 0]
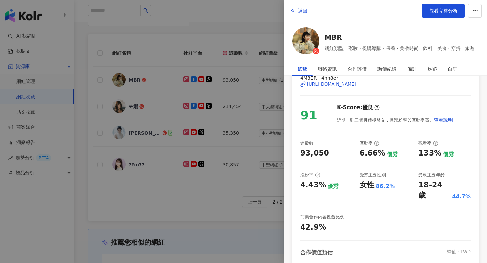
click at [186, 214] on div at bounding box center [243, 131] width 487 height 263
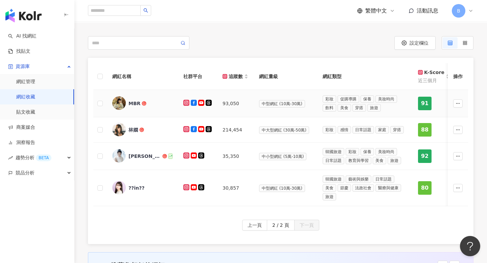
scroll to position [54, 0]
